Goal: Information Seeking & Learning: Learn about a topic

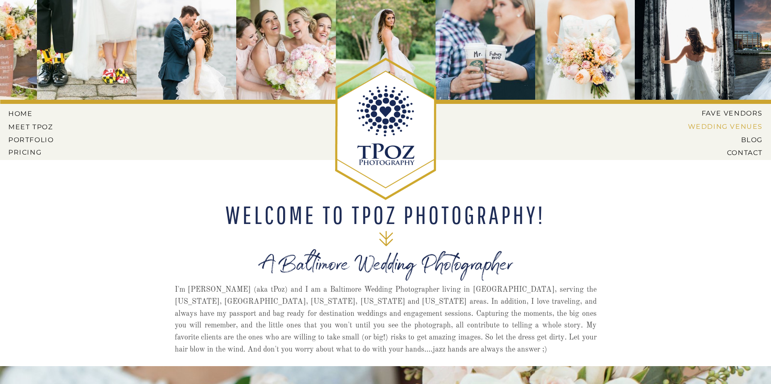
click at [734, 124] on nav "Wedding Venues" at bounding box center [720, 126] width 88 height 7
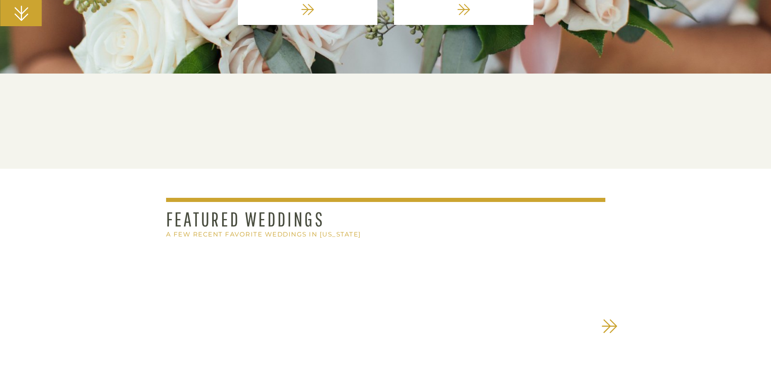
scroll to position [706, 0]
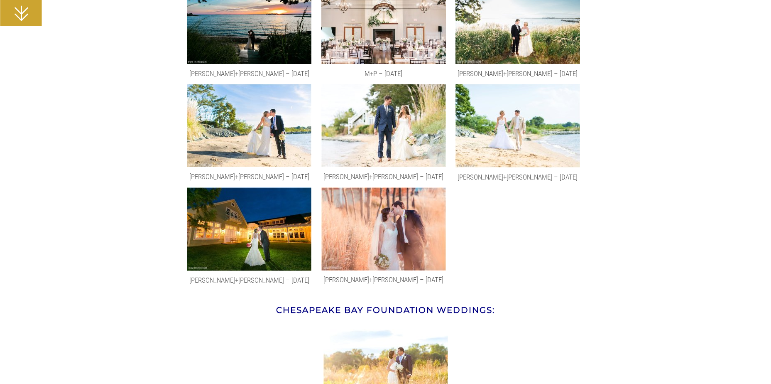
scroll to position [4695, 0]
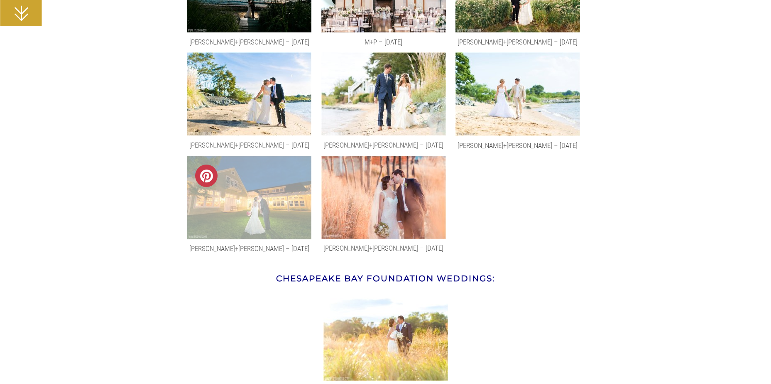
click at [291, 198] on img at bounding box center [249, 198] width 125 height 84
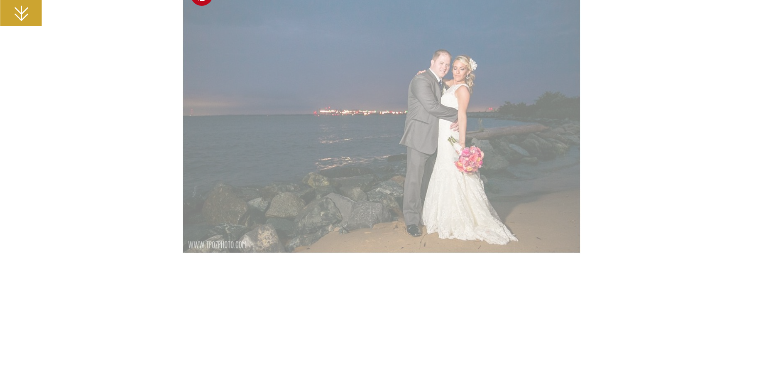
scroll to position [20767, 0]
